Goal: Transaction & Acquisition: Purchase product/service

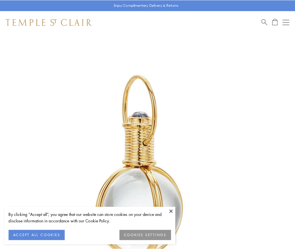
scroll to position [147, 0]
